Goal: Answer question/provide support

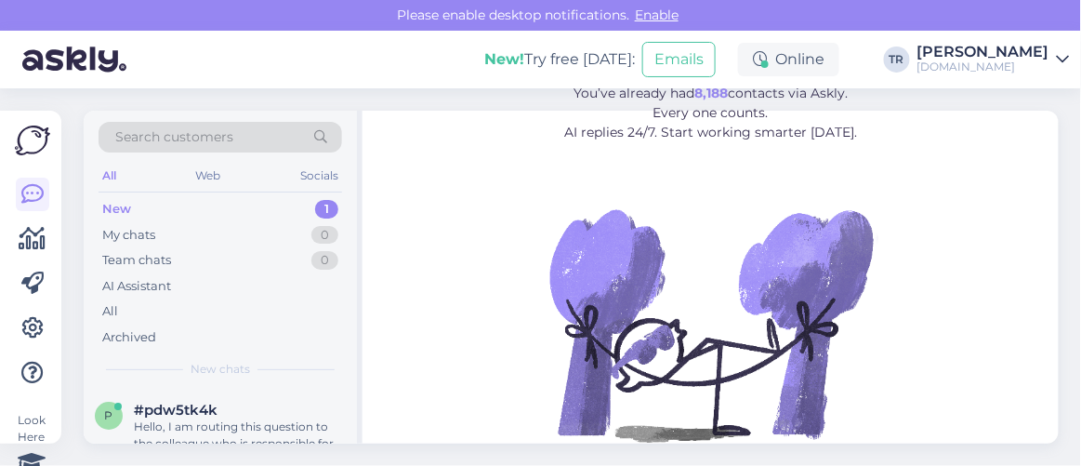
click at [223, 421] on div "Hello, I am routing this question to the colleague who is responsible for this …" at bounding box center [240, 434] width 212 height 33
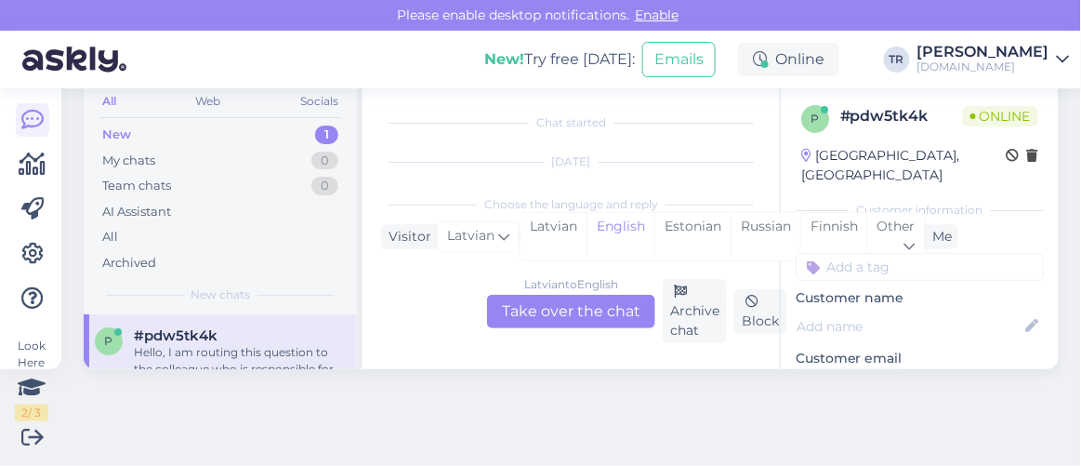
scroll to position [222, 0]
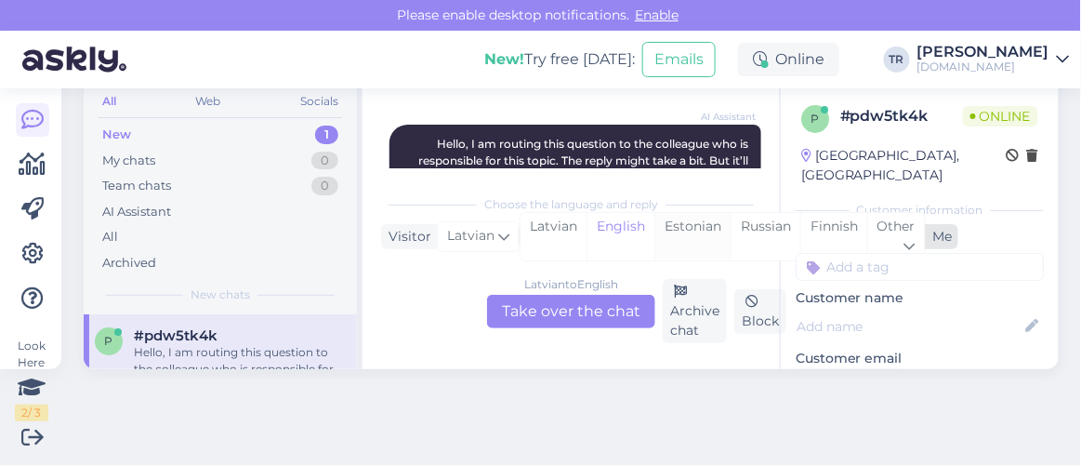
click at [675, 232] on div "Estonian" at bounding box center [693, 236] width 76 height 47
click at [578, 315] on div "Latvian to Estonian Take over the chat" at bounding box center [571, 311] width 168 height 33
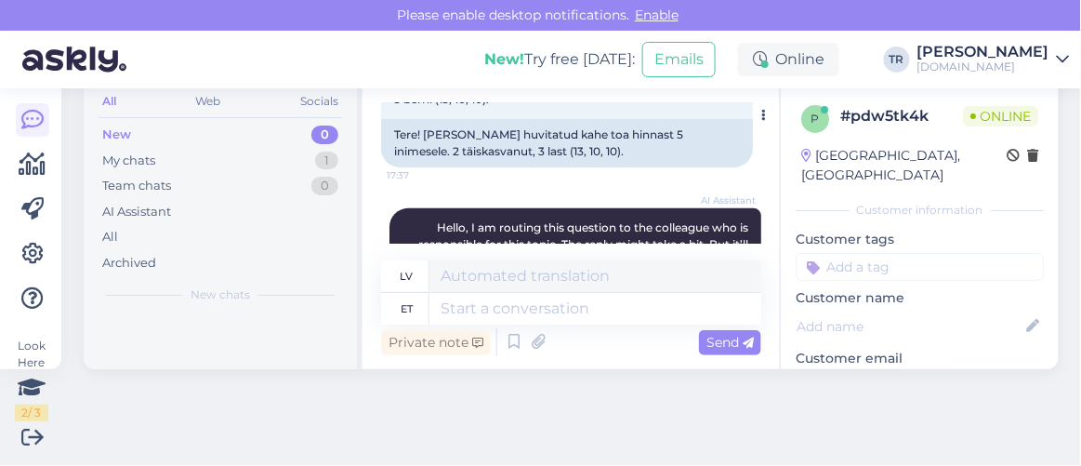
scroll to position [260, 0]
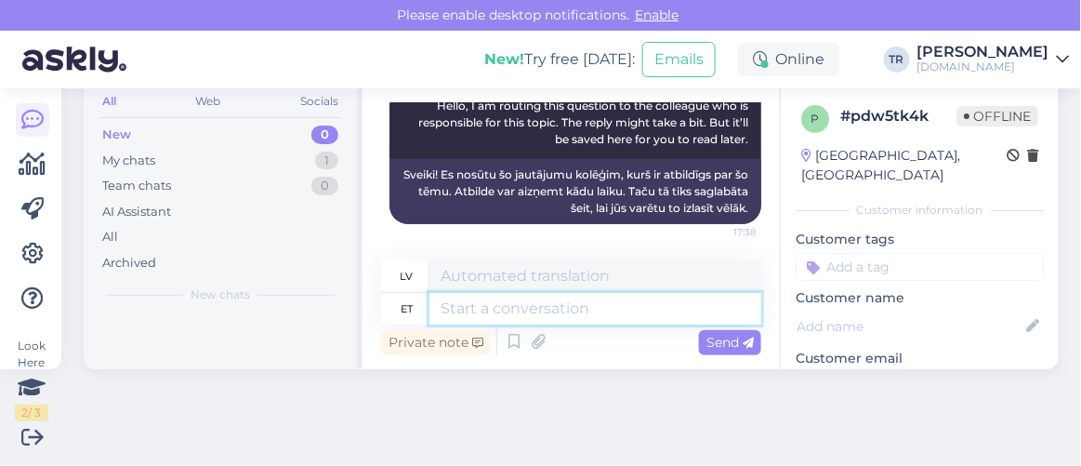
click at [641, 309] on textarea at bounding box center [596, 309] width 332 height 32
type textarea "Tere. K"
type textarea "Sveiki."
type textarea "Tere. Kas so"
type textarea "Sveiki. Ir"
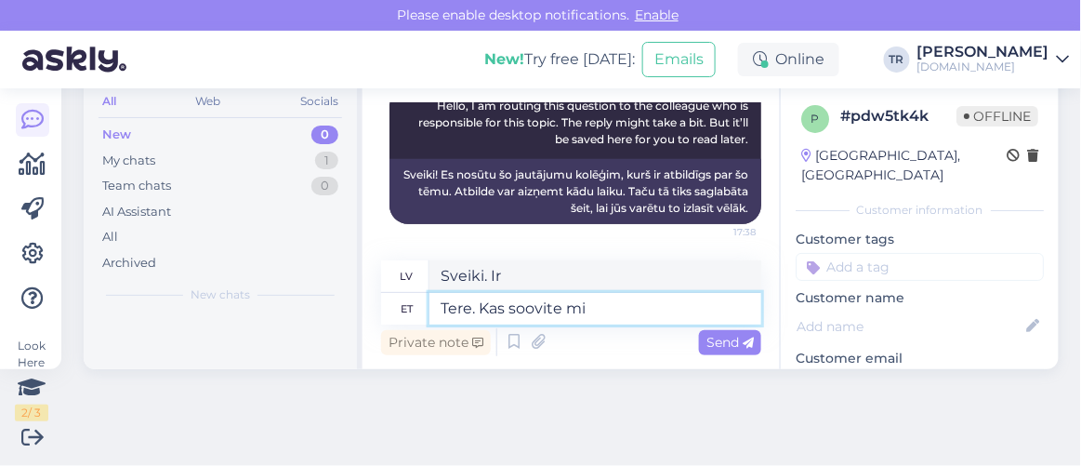
type textarea "Tere. Kas soovite min"
type textarea "Sveiki. Vai vēlaties?"
type textarea "Tere. Kas soovite minna"
type textarea "Sveiki. Vai vēlaties iet?"
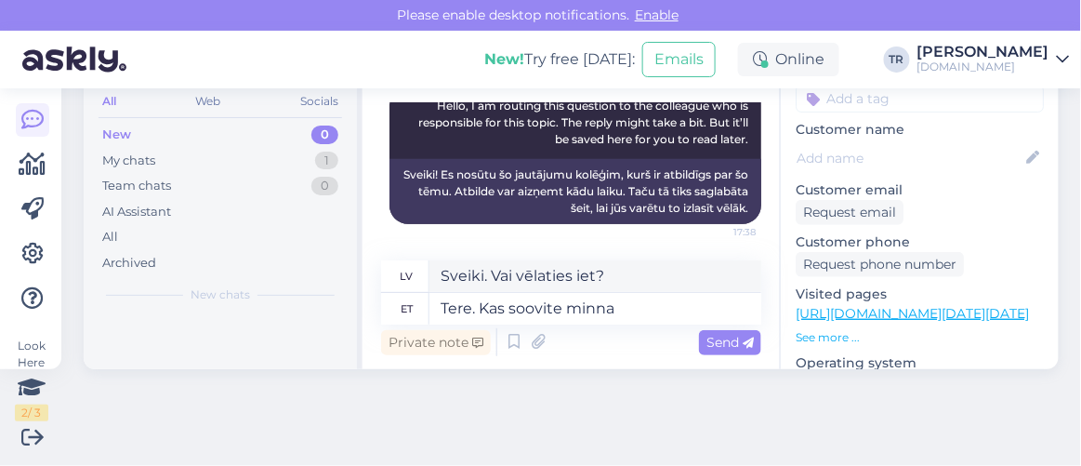
click at [889, 305] on link "https://hookusbookus.com/lv/hotels-spas/park-inn-by-radisson-meriton-conference…" at bounding box center [912, 313] width 233 height 17
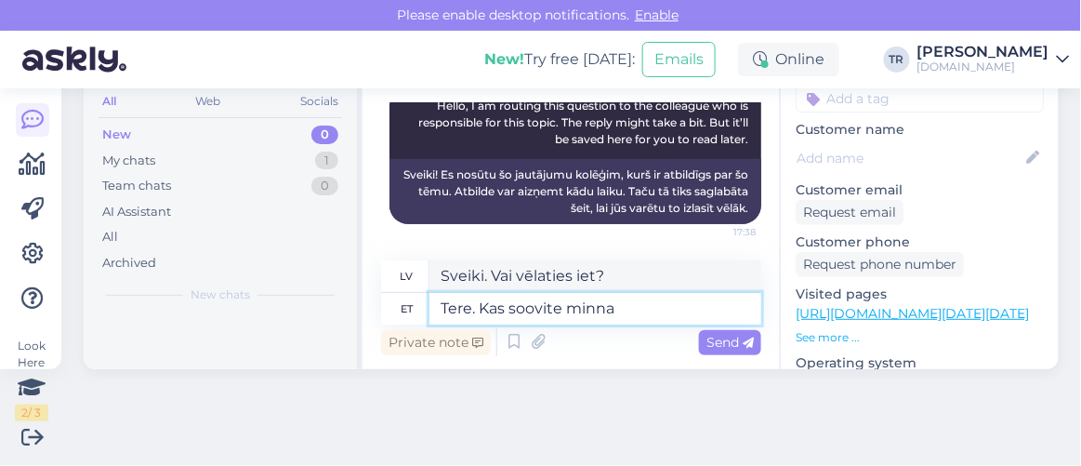
click at [660, 308] on textarea "Tere. Kas soovite minna" at bounding box center [596, 309] width 332 height 32
paste textarea "Park Inn by Radisson Meriton Conference & Spa Hotel Tallinn"
type textarea "Tere. Kas soovite minna Park Inn by Radisson Meriton Conference & Spa Hotel Tal…"
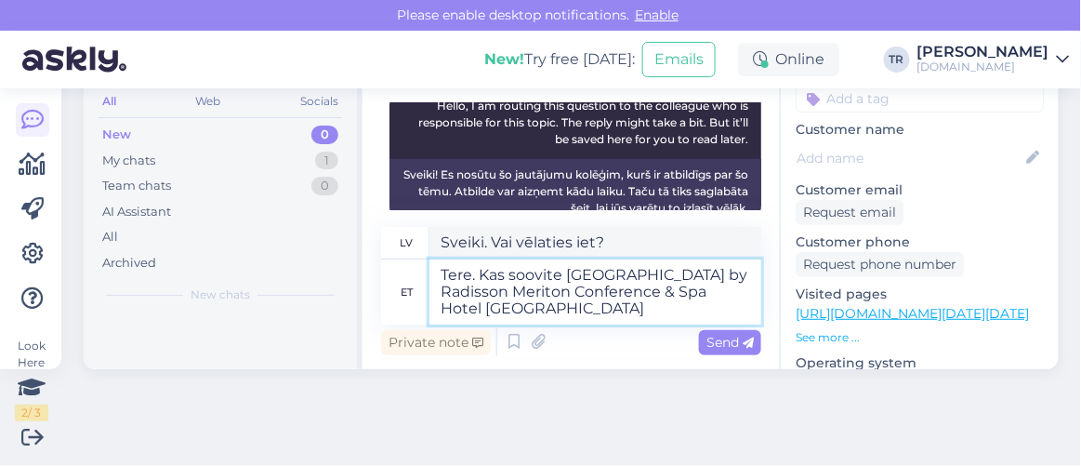
type textarea "Sveiki. Vai vēlaties apmeklēt viesnīcu Park Inn by Radisson Meriton Conference …"
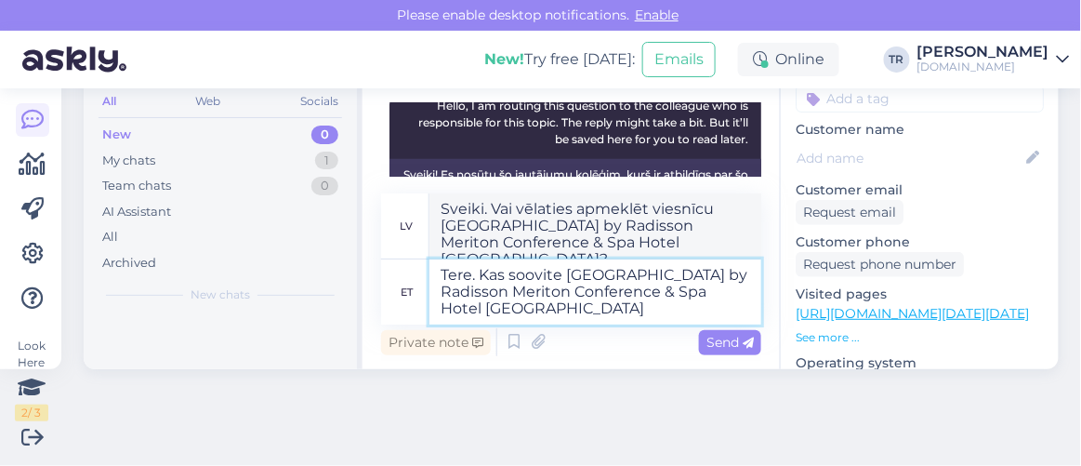
type textarea "Tere. Kas soovite minna Park Inn by Radisson Meriton Conference & Spa Hotel Tal…"
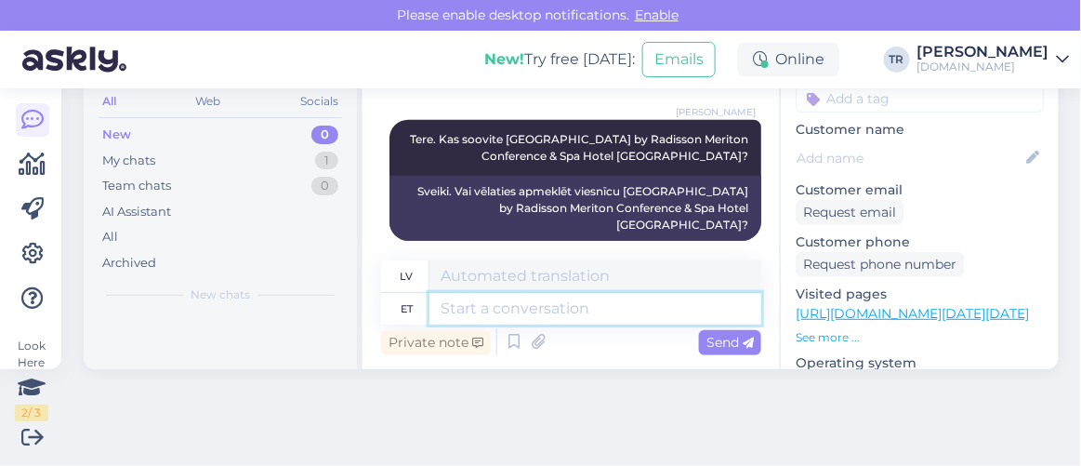
scroll to position [73, 0]
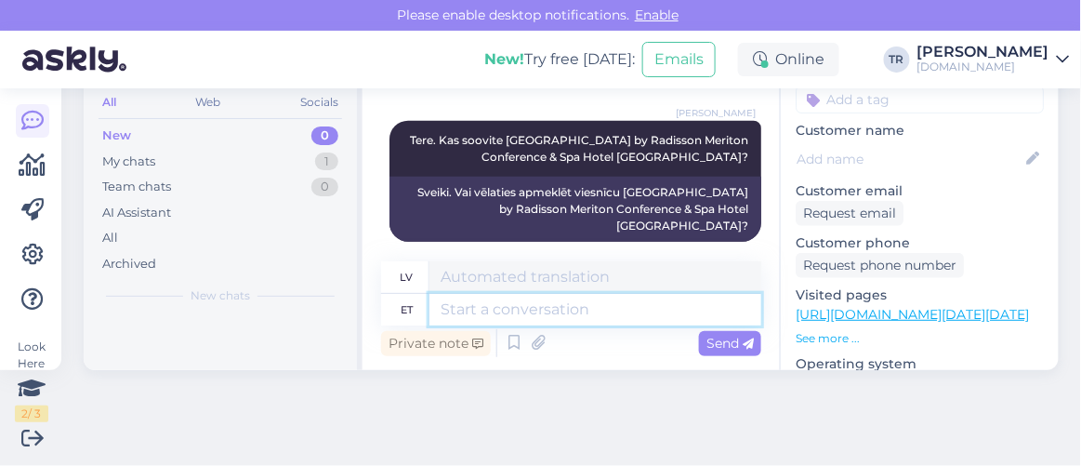
click at [629, 294] on textarea at bounding box center [596, 310] width 332 height 32
click at [629, 300] on textarea at bounding box center [596, 310] width 332 height 32
type textarea "Kas saaksite palun täpsus"
type textarea "Vai jūs, lūdzu, varētu"
type textarea "Kas saaksite palun täpsust"
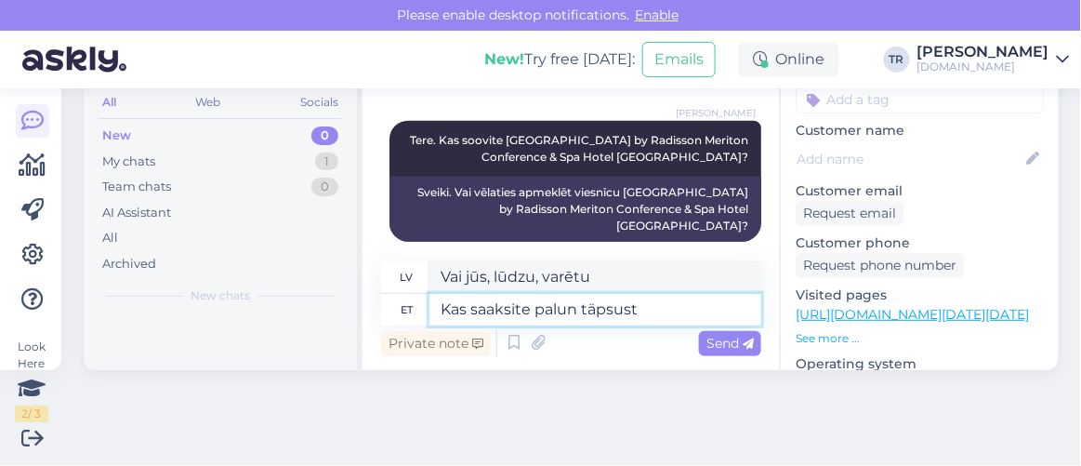
type textarea "Vai jūs, lūdzu, varētu būt konkrēts?"
type textarea "Kas saaksite palun täpsustada, m"
type textarea "Vai jūs, lūdzu, varētu paskaidrot, m?"
type textarea "Kas saaksite palun täpsustada, mil"
type textarea "Vai jūs, lūdzu, varētu paskaidrot, kas"
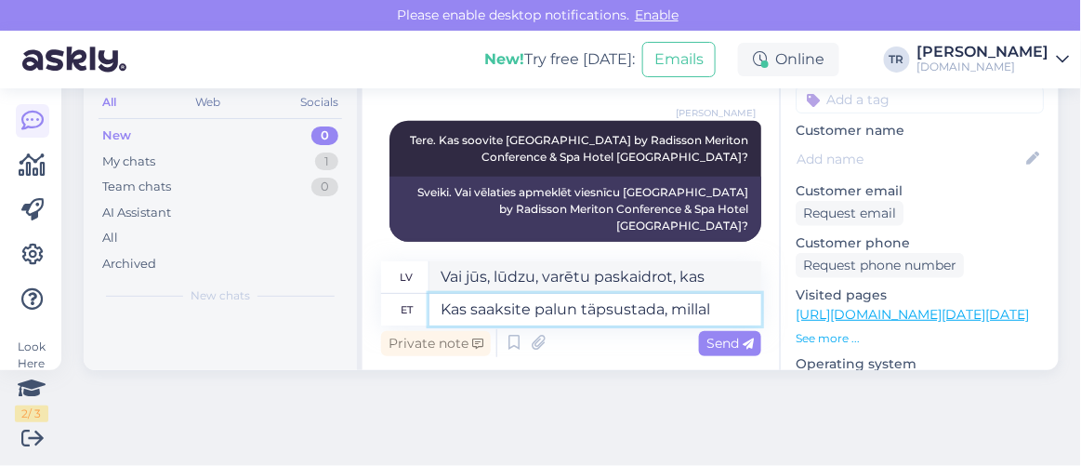
type textarea "Kas saaksite palun täpsustada, millal T"
type textarea "Vai jūs, lūdzu, varētu precizēt, kad?"
type textarea "Kas saaksite palun täpsustada, millal Te so"
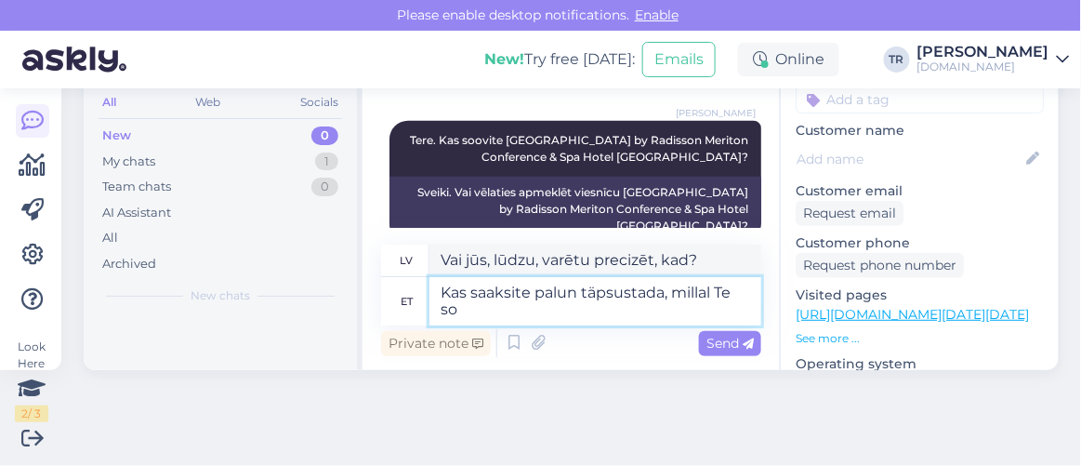
type textarea "Vai jūs, lūdzu, varētu precizēt, kad jūs"
type textarea "Kas saaksite palun täpsustada, millal Te soovite p"
type textarea "Vai jūs, lūdzu, varētu precizēt, kad vēlaties"
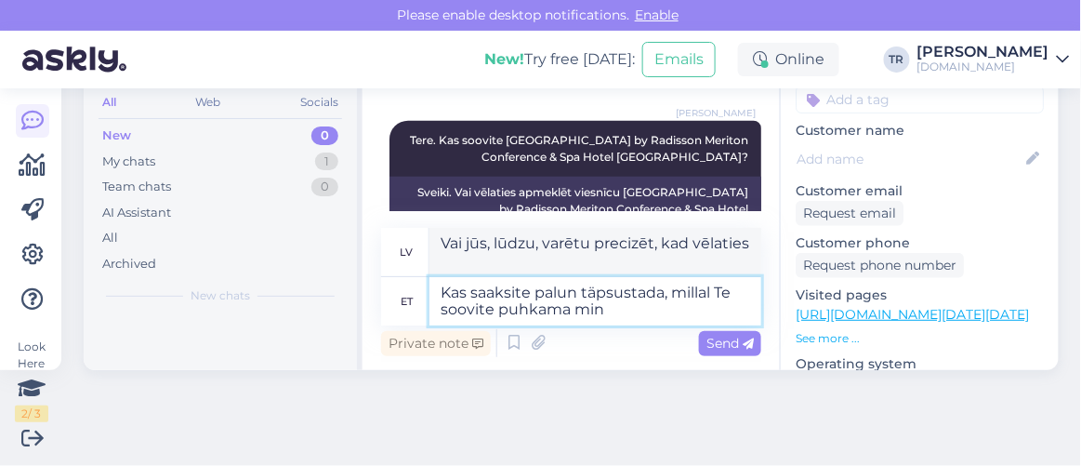
type textarea "Kas saaksite palun täpsustada, millal Te soovite puhkama minn"
type textarea "Vai varētu, lūdzu, precizēt, kad vēlaties doties atvaļinājumā?"
type textarea "Kas saaksite palun täpsustada, millal Te soovite puhkama minna?"
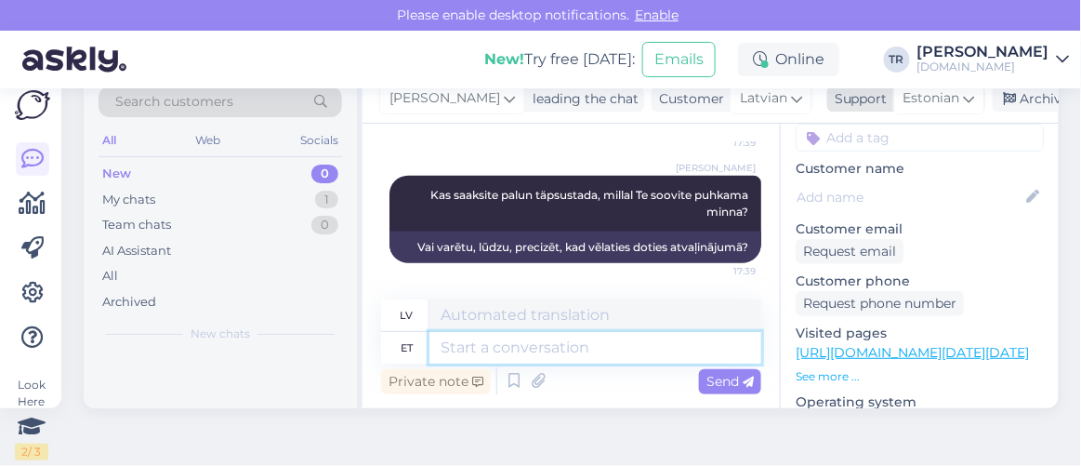
scroll to position [0, 0]
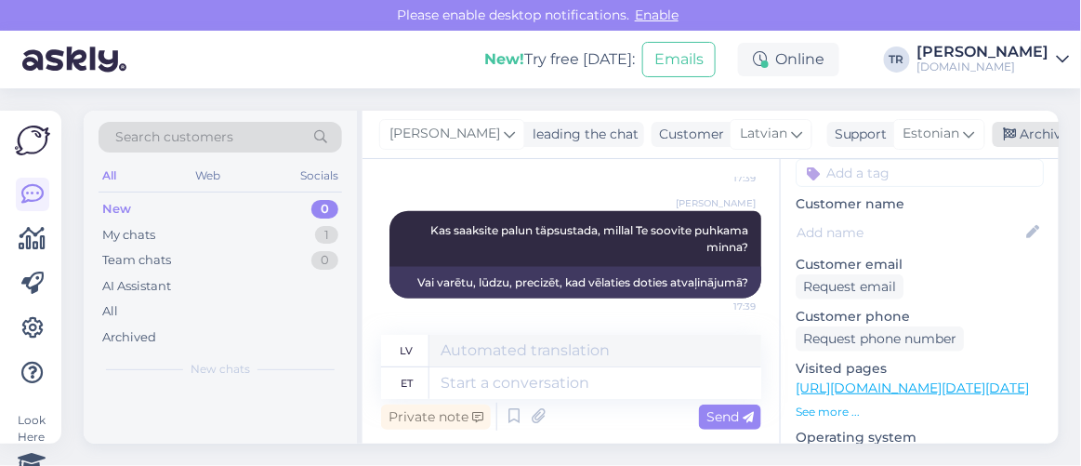
click at [1019, 143] on div "Archive chat" at bounding box center [1051, 134] width 117 height 25
